Goal: Task Accomplishment & Management: Use online tool/utility

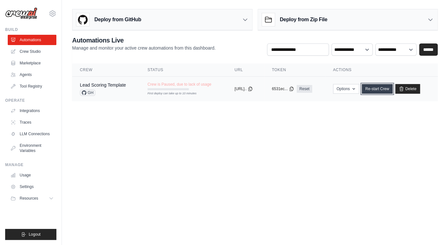
click at [387, 89] on link "Re-start Crew" at bounding box center [377, 89] width 31 height 10
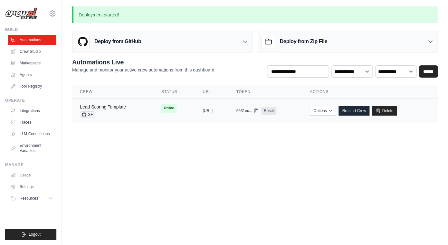
click at [203, 109] on div "copied" at bounding box center [210, 108] width 14 height 8
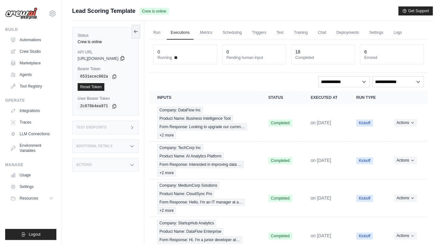
click at [125, 59] on icon at bounding box center [122, 58] width 5 height 5
click at [114, 78] on icon at bounding box center [114, 76] width 5 height 5
click at [124, 59] on icon at bounding box center [122, 58] width 4 height 4
click at [403, 32] on link "Logs" at bounding box center [398, 33] width 16 height 14
